Goal: Information Seeking & Learning: Find contact information

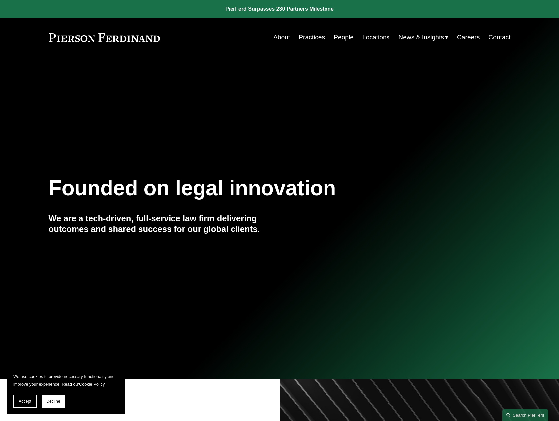
click at [384, 36] on link "Locations" at bounding box center [376, 37] width 27 height 13
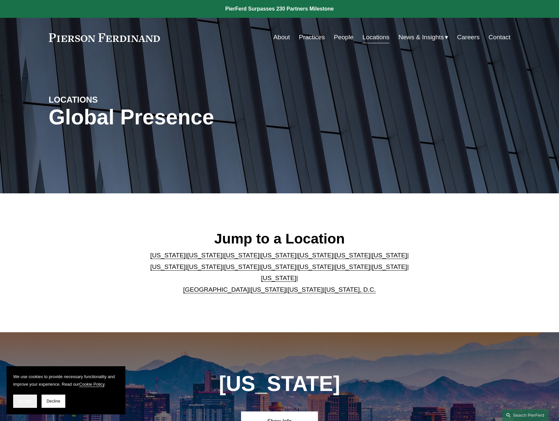
click at [28, 404] on button "Accept" at bounding box center [25, 401] width 24 height 13
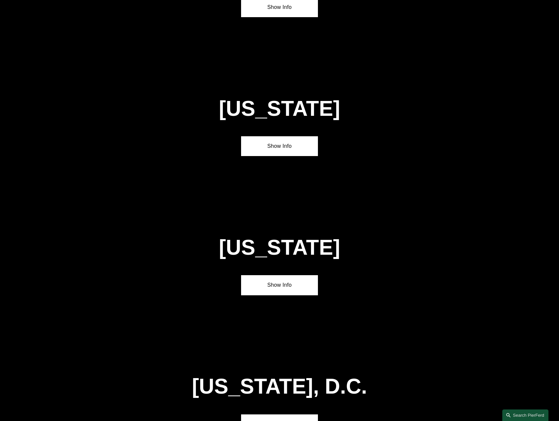
scroll to position [2410, 0]
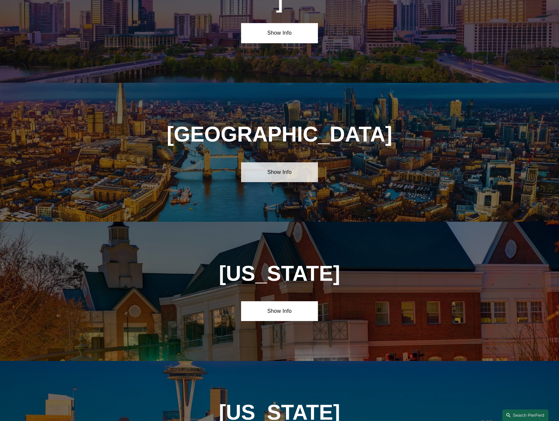
click at [285, 162] on link "Show Info" at bounding box center [279, 172] width 77 height 20
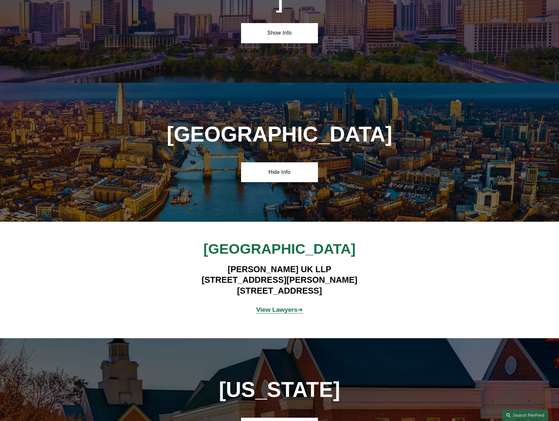
click at [288, 306] on strong "View Lawyers" at bounding box center [277, 309] width 42 height 7
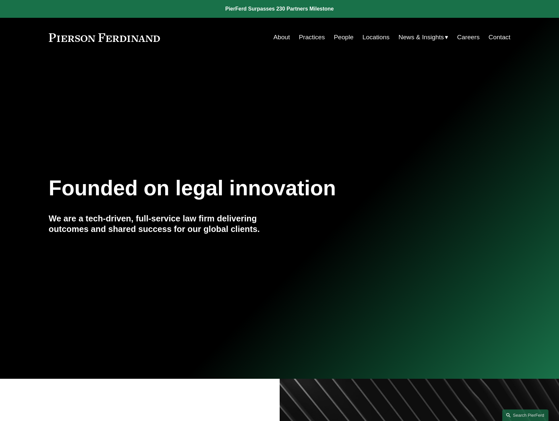
click at [381, 40] on link "Locations" at bounding box center [376, 37] width 27 height 13
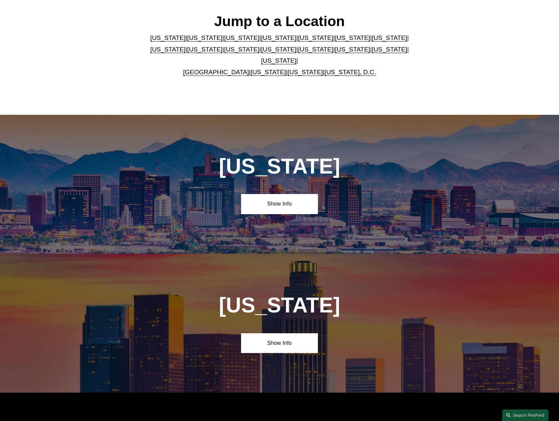
scroll to position [99, 0]
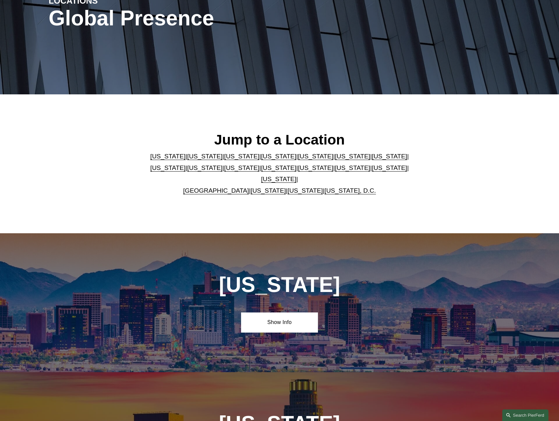
click at [201, 188] on link "[GEOGRAPHIC_DATA]" at bounding box center [216, 190] width 66 height 7
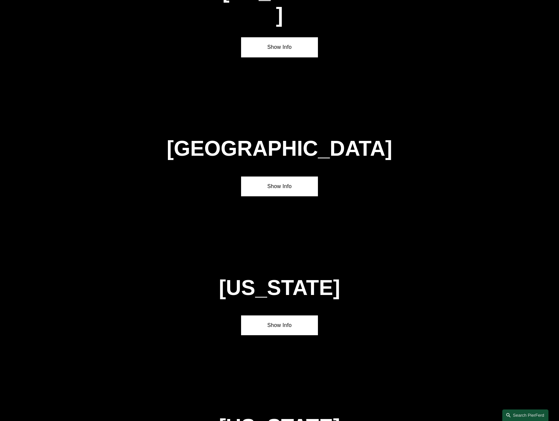
scroll to position [2418, 0]
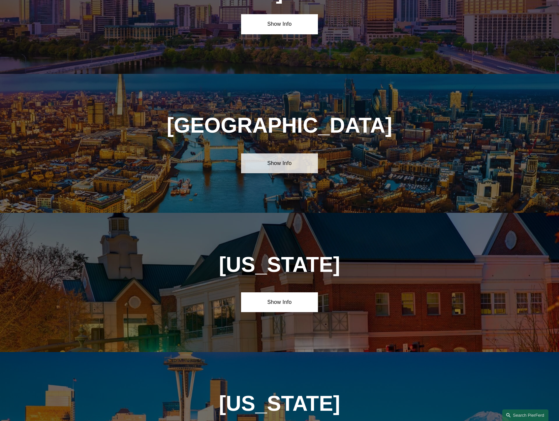
click at [291, 153] on link "Show Info" at bounding box center [279, 163] width 77 height 20
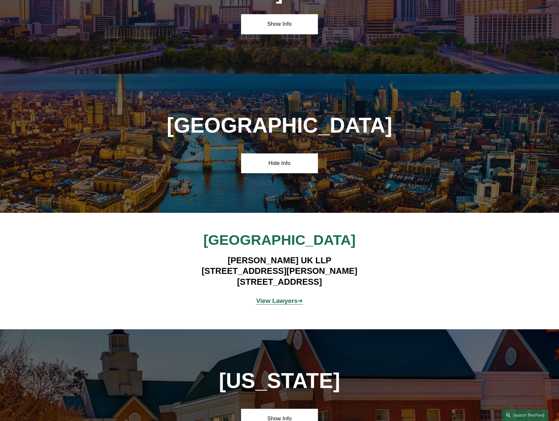
click at [292, 297] on strong "View Lawyers" at bounding box center [277, 300] width 42 height 7
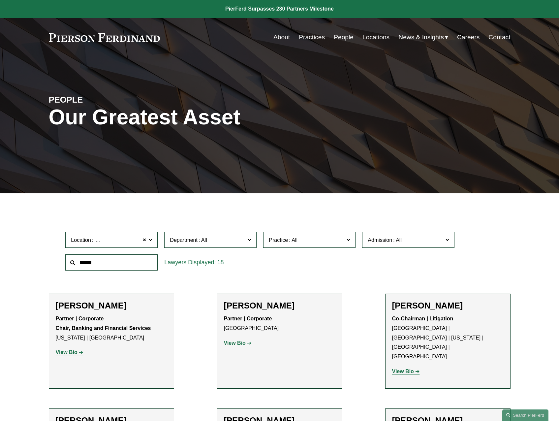
scroll to position [198, 0]
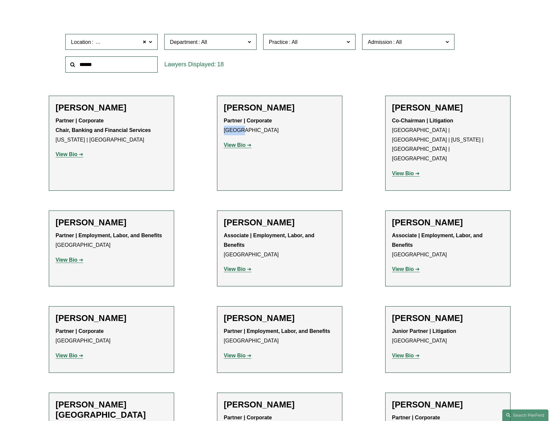
drag, startPoint x: 247, startPoint y: 132, endPoint x: 218, endPoint y: 134, distance: 29.1
click at [218, 134] on li "Carolyn Dunlop Partner | Corporate London View Bio Location: London; Department…" at bounding box center [279, 143] width 125 height 95
click at [356, 128] on ul "Filter Location London London All Atlanta Austin Boston Charlotte Chicago Cinci…" at bounding box center [280, 341] width 496 height 661
click at [226, 146] on strong "View Bio" at bounding box center [235, 145] width 22 height 6
click at [356, 174] on ul "Filter Location London London All Atlanta Austin Boston Charlotte Chicago Cinci…" at bounding box center [280, 341] width 496 height 661
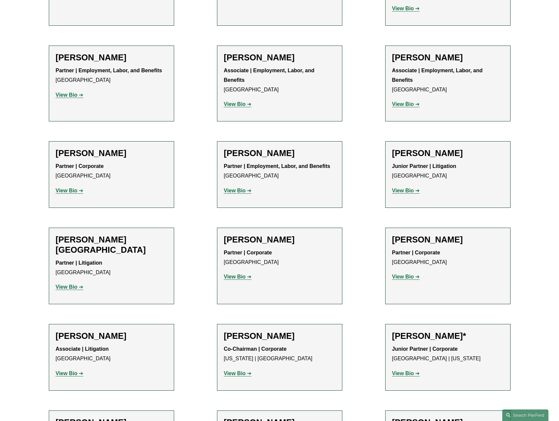
scroll to position [396, 0]
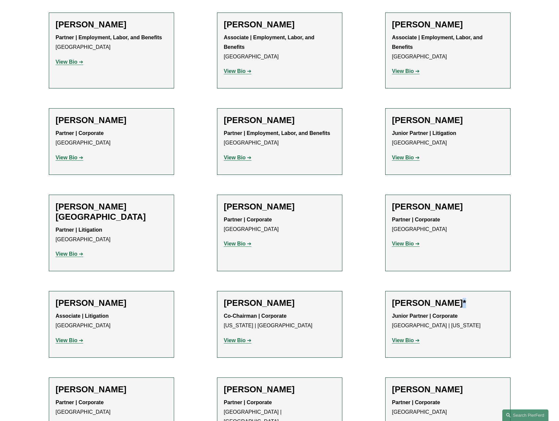
drag, startPoint x: 458, startPoint y: 275, endPoint x: 453, endPoint y: 275, distance: 5.0
click at [453, 298] on h2 "Matthew Rebus*" at bounding box center [448, 303] width 112 height 10
click at [497, 312] on div "Junior Partner | Corporate London | New York View Bio Location: London; Locatio…" at bounding box center [448, 329] width 112 height 34
drag, startPoint x: 291, startPoint y: 274, endPoint x: 222, endPoint y: 267, distance: 69.3
click at [222, 291] on li "Michael Pierson Co-Chairman | Corporate New York | London View Bio Location: Ne…" at bounding box center [279, 324] width 125 height 67
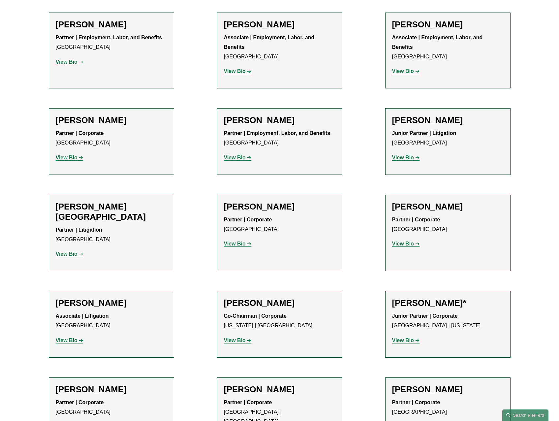
drag, startPoint x: 222, startPoint y: 267, endPoint x: 296, endPoint y: 277, distance: 73.9
click at [296, 298] on h2 "Michael Pierson" at bounding box center [280, 303] width 112 height 10
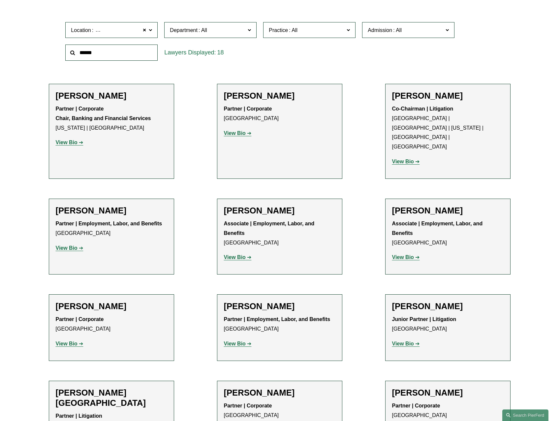
scroll to position [198, 0]
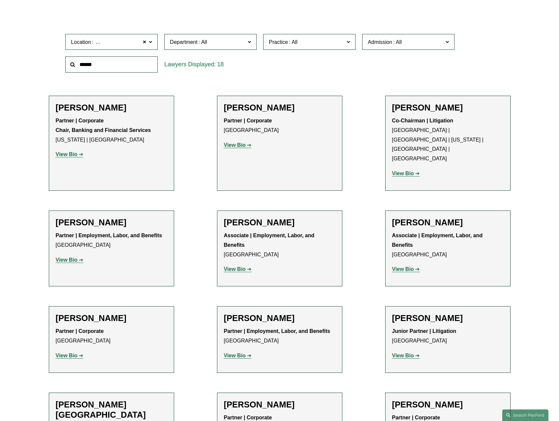
drag, startPoint x: 477, startPoint y: 103, endPoint x: 386, endPoint y: 106, distance: 91.1
click at [386, 106] on li "Joel M. Ferdinand Co-Chairman | Litigation Atlanta | London | New York | Philad…" at bounding box center [448, 143] width 125 height 95
click at [465, 135] on p "Co-Chairman | Litigation Atlanta | London | New York | Philadelphia | Princeton" at bounding box center [448, 140] width 112 height 48
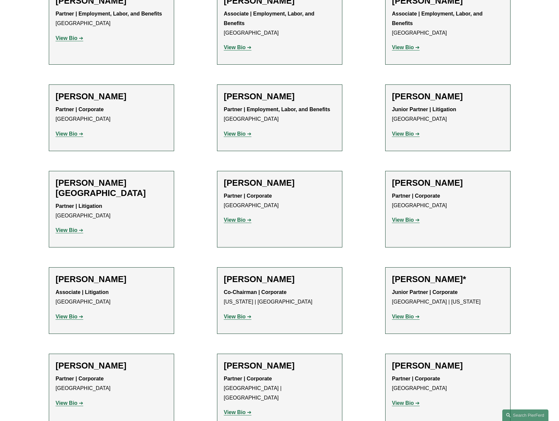
scroll to position [462, 0]
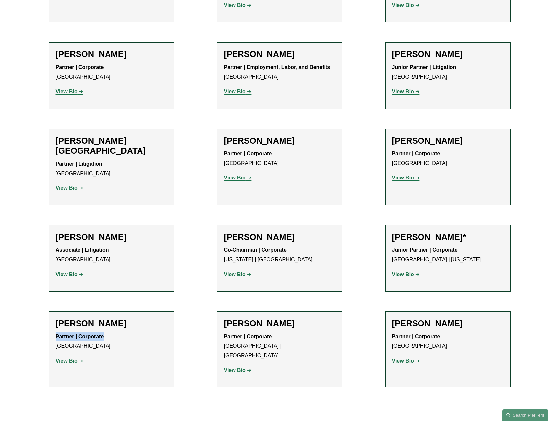
drag, startPoint x: 109, startPoint y: 305, endPoint x: 53, endPoint y: 305, distance: 56.1
click at [53, 312] on li "Paul-Michael Rebus Partner | Corporate London View Bio Location: London; Depart…" at bounding box center [111, 350] width 125 height 76
drag, startPoint x: 53, startPoint y: 305, endPoint x: 121, endPoint y: 321, distance: 69.7
click at [121, 332] on p "Partner | Corporate London" at bounding box center [112, 341] width 112 height 19
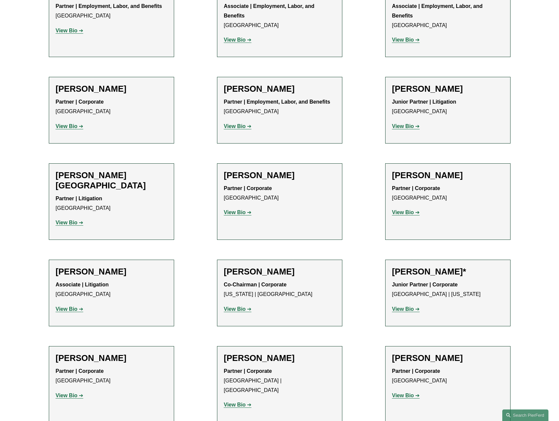
scroll to position [429, 0]
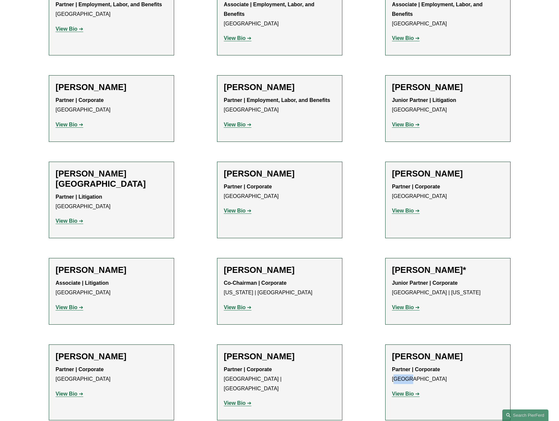
drag, startPoint x: 411, startPoint y: 351, endPoint x: 393, endPoint y: 347, distance: 18.5
click at [393, 365] on p "Partner | Corporate London" at bounding box center [448, 374] width 112 height 19
drag, startPoint x: 393, startPoint y: 347, endPoint x: 371, endPoint y: 329, distance: 28.6
click at [371, 329] on ul "Filter Location London London All Atlanta Austin Boston Charlotte Chicago Cinci…" at bounding box center [280, 110] width 496 height 661
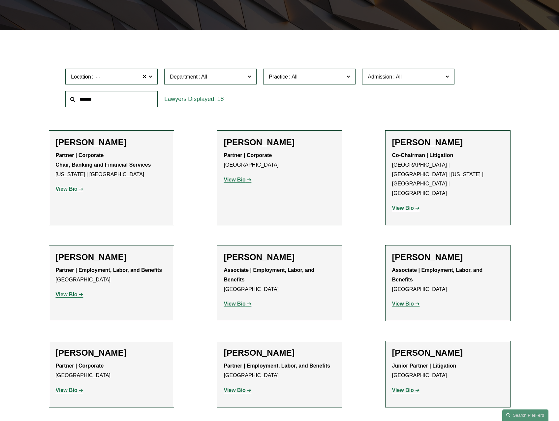
scroll to position [132, 0]
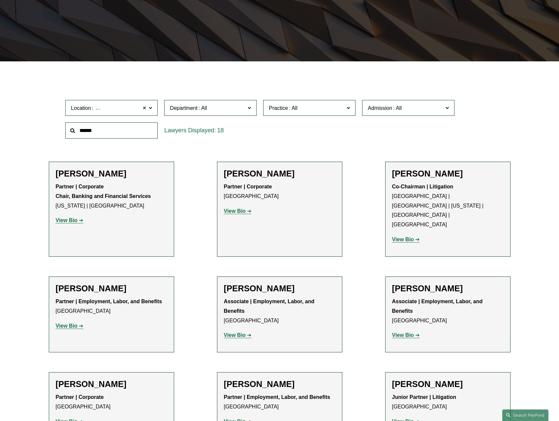
click at [143, 111] on span at bounding box center [145, 108] width 4 height 9
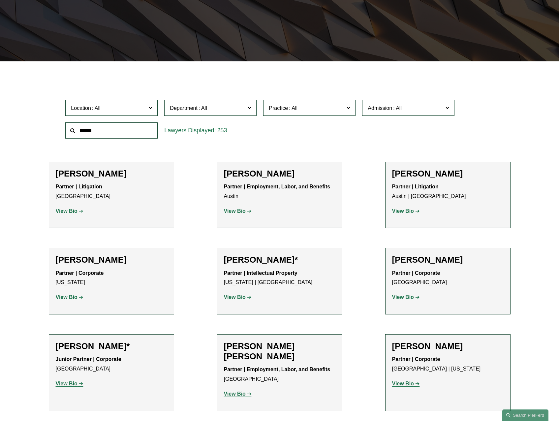
click at [117, 129] on input "text" at bounding box center [111, 130] width 92 height 16
type input "********"
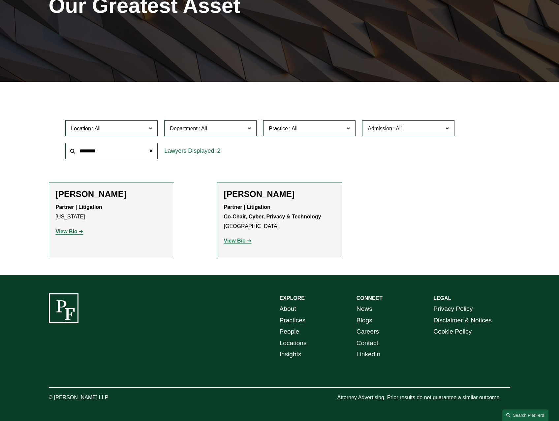
click at [273, 194] on h2 "[PERSON_NAME]" at bounding box center [280, 194] width 112 height 10
click at [278, 189] on h2 "[PERSON_NAME]" at bounding box center [280, 194] width 112 height 10
click at [238, 241] on strong "View Bio" at bounding box center [235, 241] width 22 height 6
click at [64, 231] on strong "View Bio" at bounding box center [67, 232] width 22 height 6
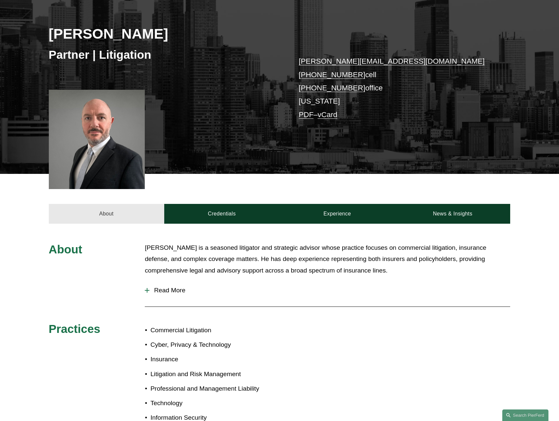
scroll to position [66, 0]
